Goal: Navigation & Orientation: Understand site structure

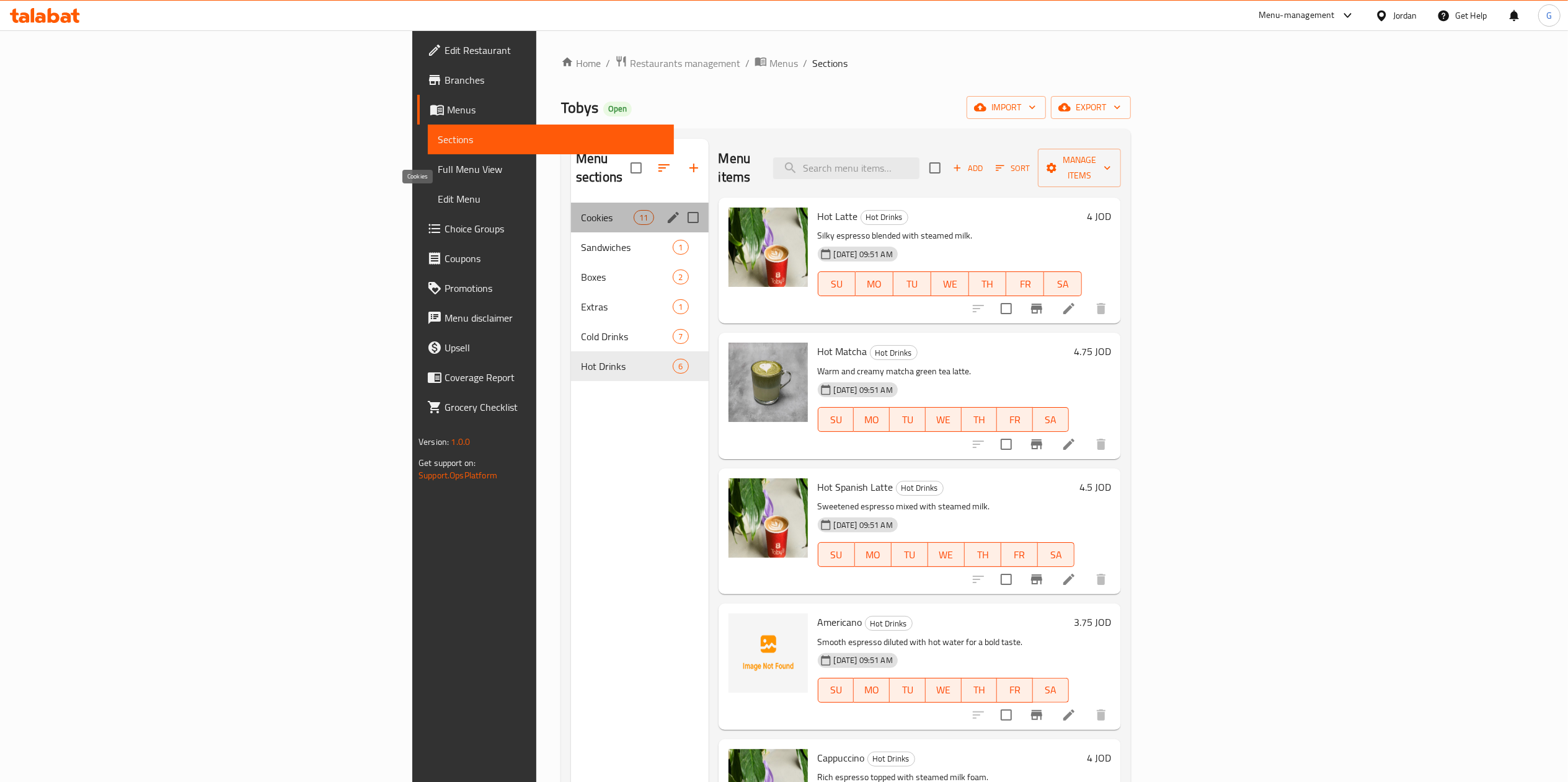
click at [581, 210] on span "Cookies" at bounding box center [607, 218] width 53 height 15
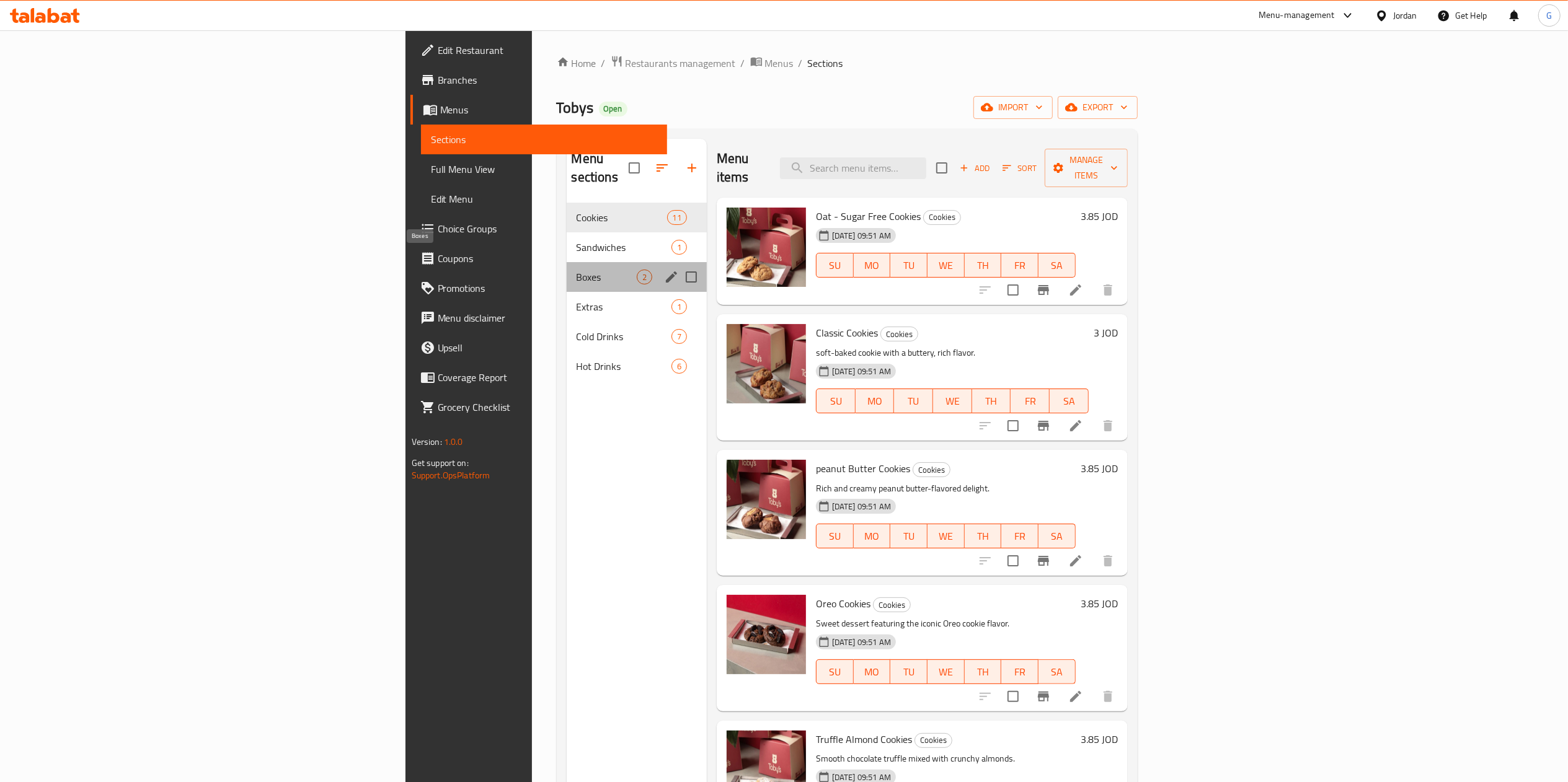
click at [577, 269] on span "Boxes" at bounding box center [606, 277] width 60 height 15
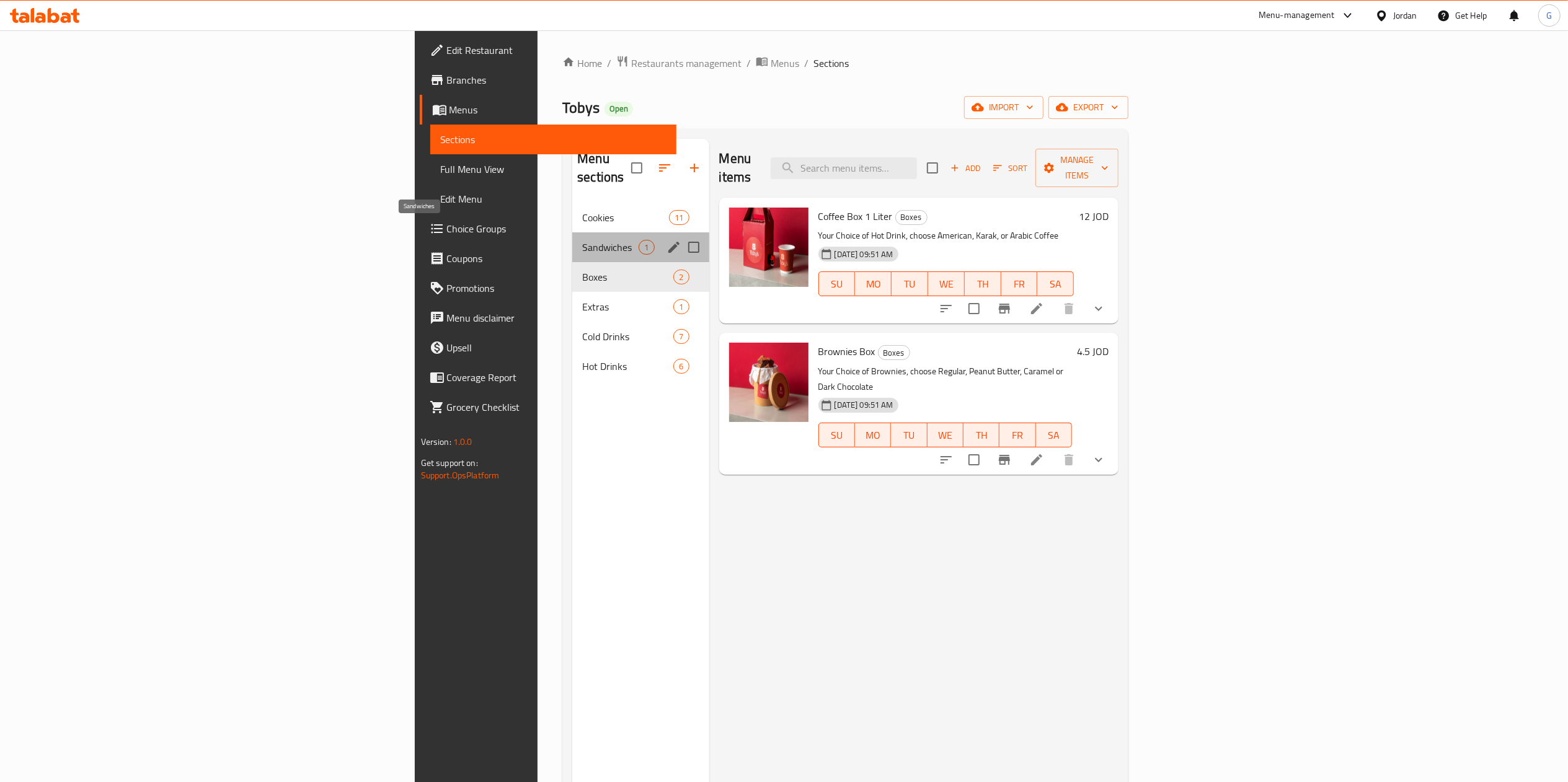
click at [582, 240] on span "Sandwiches" at bounding box center [610, 247] width 57 height 15
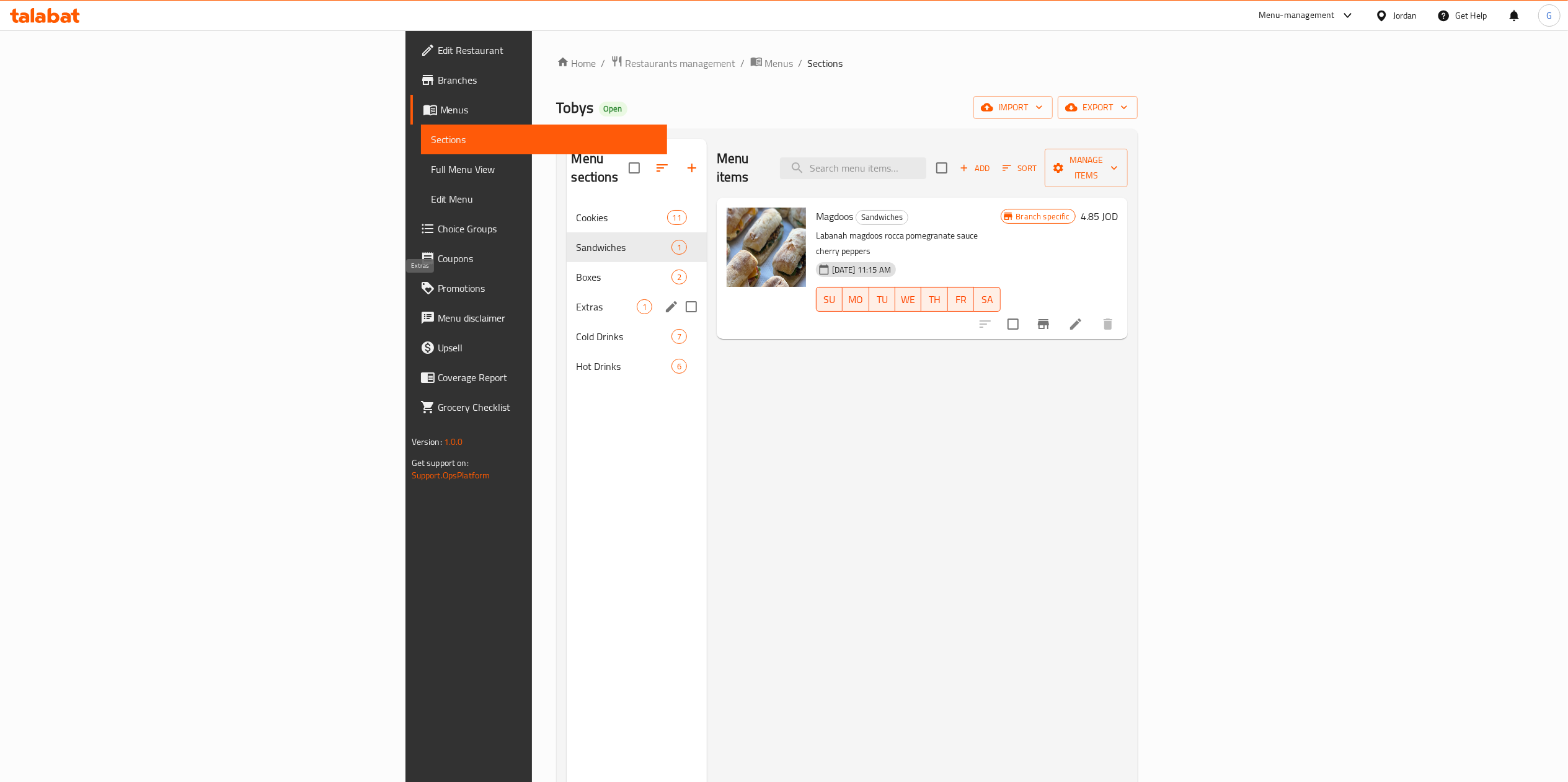
click at [577, 299] on span "Extras" at bounding box center [606, 306] width 60 height 15
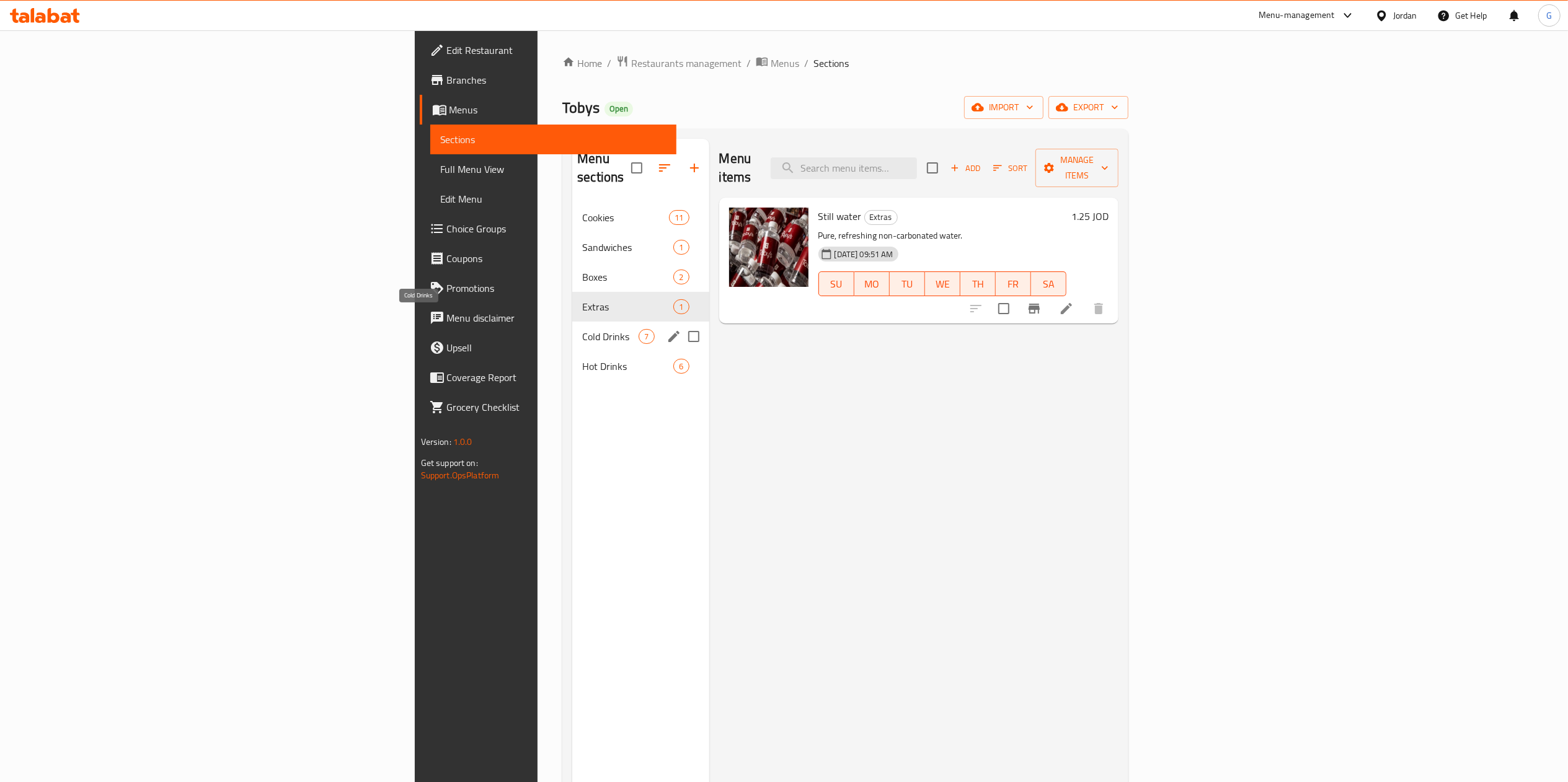
click at [582, 329] on span "Cold Drinks" at bounding box center [610, 336] width 57 height 15
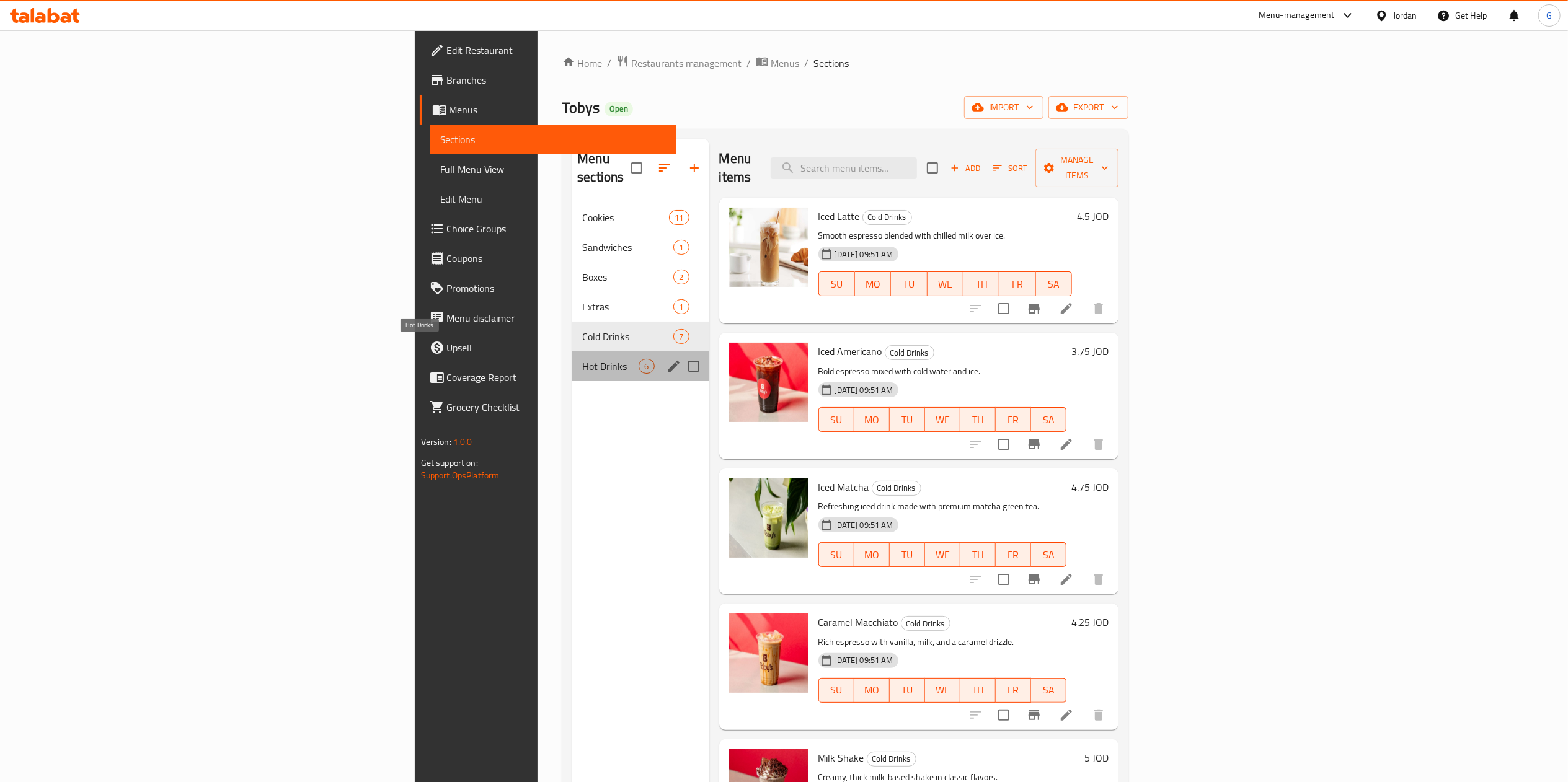
click at [582, 359] on span "Hot Drinks" at bounding box center [610, 366] width 57 height 15
